Goal: Transaction & Acquisition: Book appointment/travel/reservation

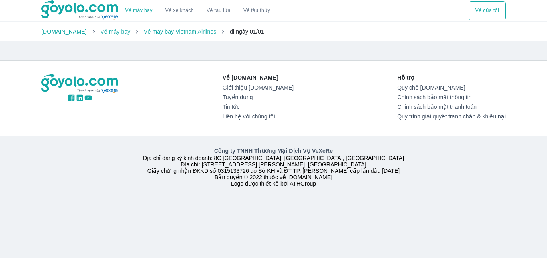
click at [485, 12] on button "Vé của tôi" at bounding box center [486, 10] width 37 height 19
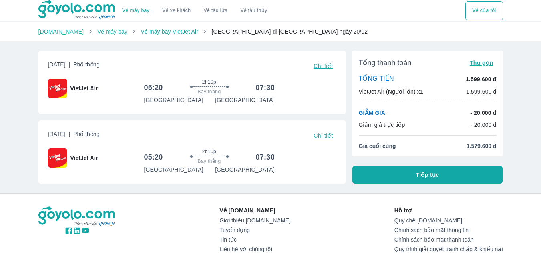
click at [416, 181] on button "Tiếp tục" at bounding box center [427, 175] width 151 height 18
